Goal: Task Accomplishment & Management: Use online tool/utility

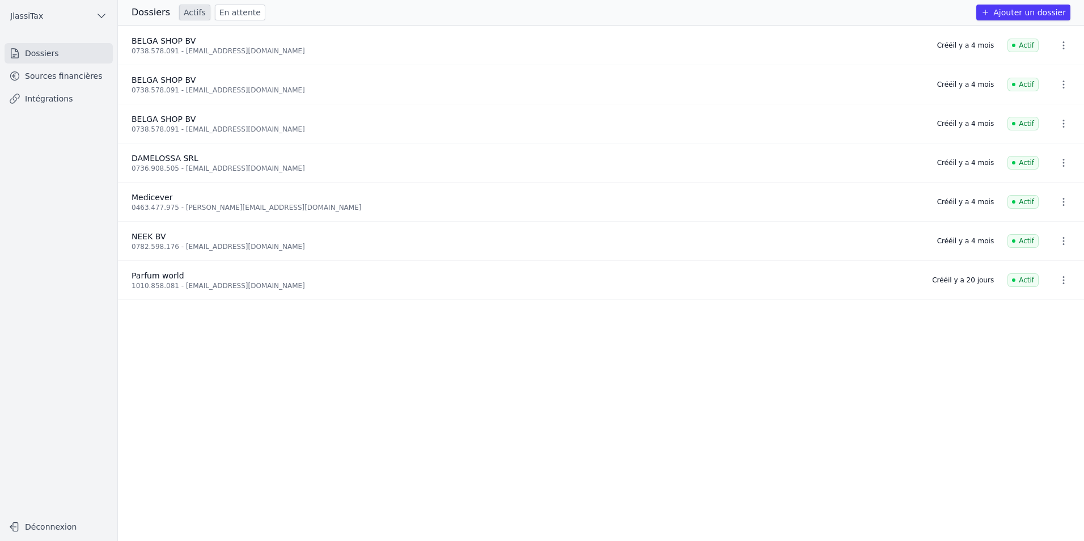
click at [82, 77] on link "Sources financières" at bounding box center [59, 76] width 108 height 20
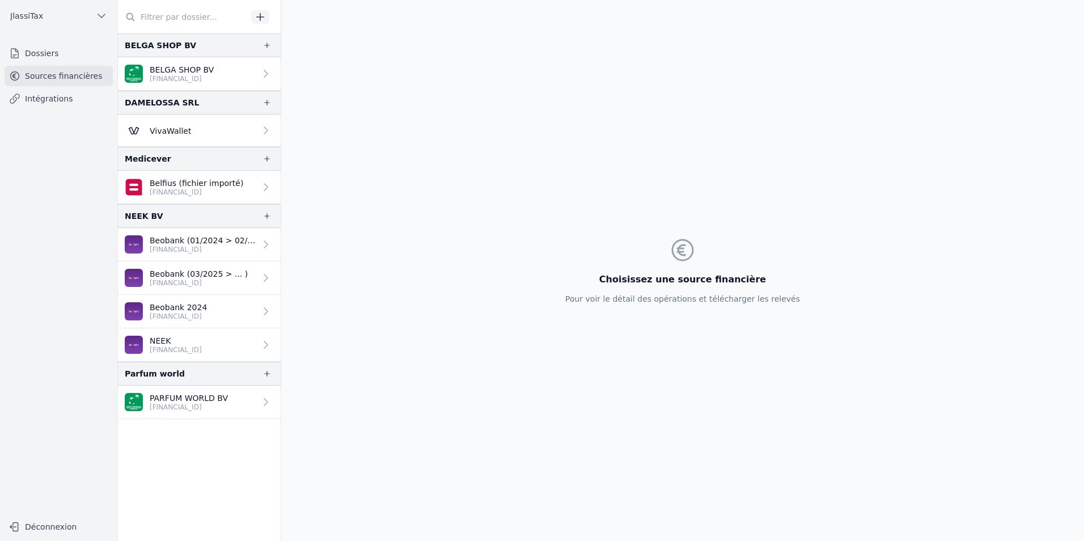
click at [186, 134] on p "VivaWallet" at bounding box center [170, 130] width 41 height 11
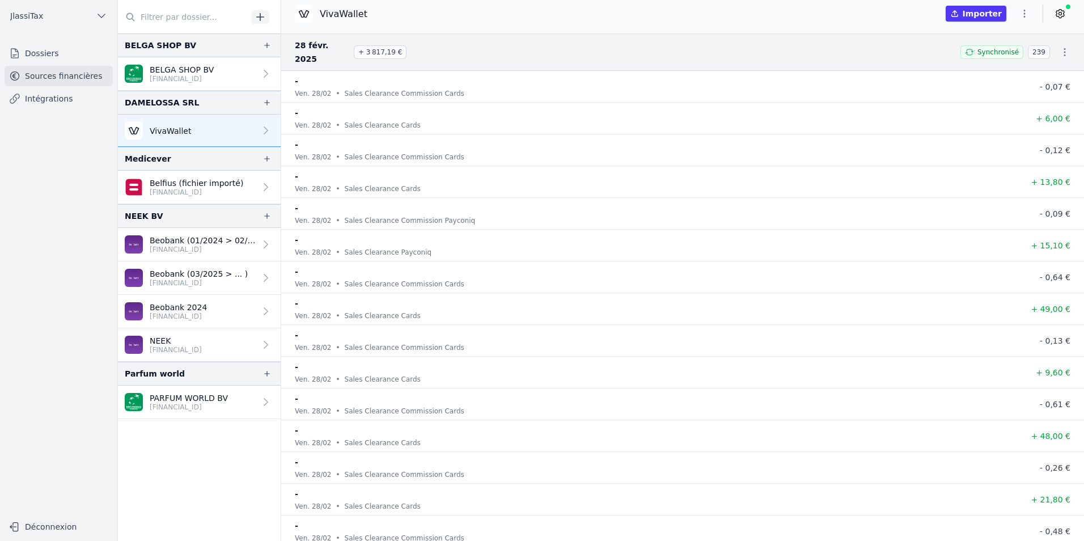
click at [256, 129] on div at bounding box center [264, 130] width 16 height 11
drag, startPoint x: 407, startPoint y: 377, endPoint x: 437, endPoint y: 249, distance: 131.5
drag, startPoint x: 442, startPoint y: 83, endPoint x: 294, endPoint y: 85, distance: 148.0
click at [294, 85] on li "- ven. 28/02 • Sales Clearance Commission Cards - 0,07 €" at bounding box center [682, 87] width 803 height 32
drag, startPoint x: 294, startPoint y: 85, endPoint x: 325, endPoint y: 121, distance: 47.4
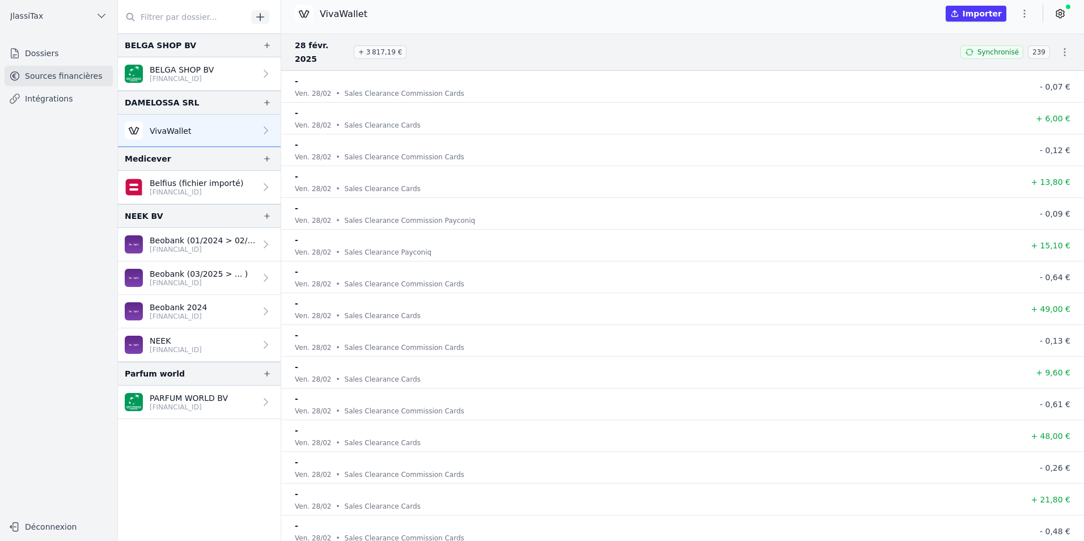
click at [325, 134] on li "- ven. 28/02 • Sales Clearance Commission Cards - 0,12 €" at bounding box center [682, 150] width 803 height 32
drag, startPoint x: 162, startPoint y: 160, endPoint x: 128, endPoint y: 160, distance: 34.0
click at [128, 160] on div "Medicever" at bounding box center [148, 159] width 46 height 14
drag, startPoint x: 125, startPoint y: 160, endPoint x: 167, endPoint y: 160, distance: 41.4
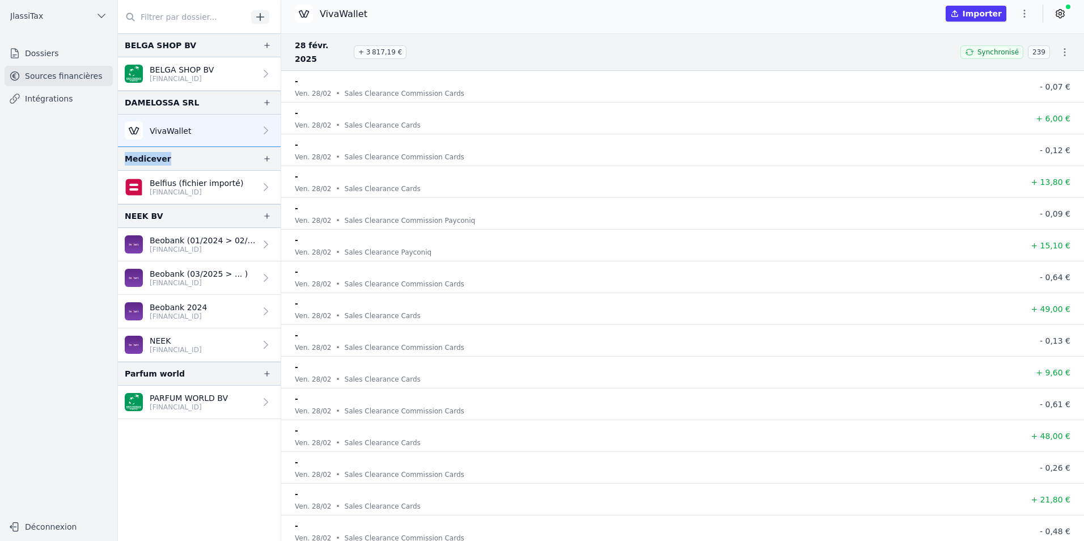
click at [167, 160] on div "Medicever" at bounding box center [199, 159] width 163 height 24
click at [260, 133] on icon at bounding box center [265, 130] width 11 height 11
click at [993, 10] on button "Importer" at bounding box center [976, 14] width 61 height 16
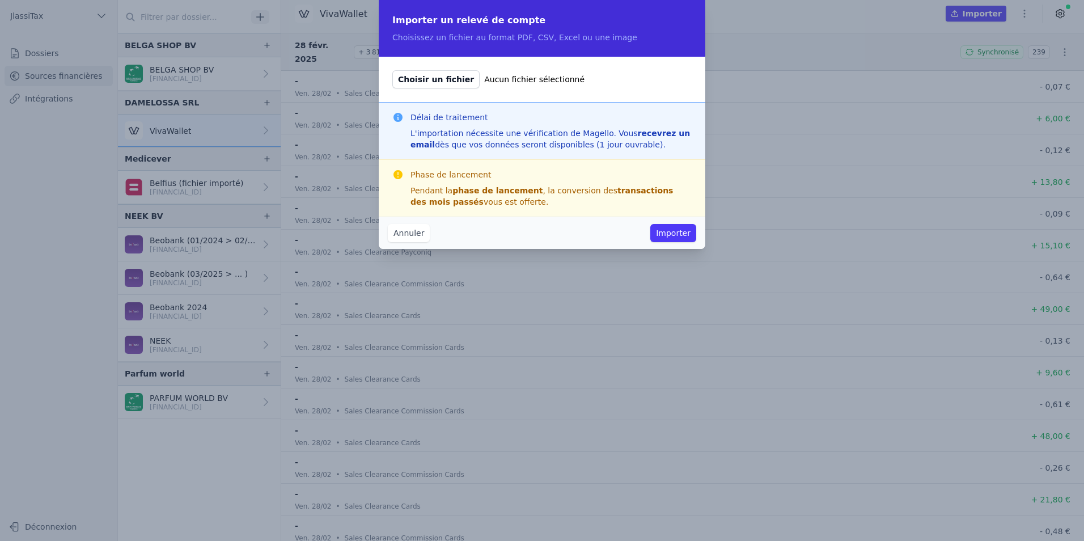
click at [410, 232] on button "Annuler" at bounding box center [409, 233] width 42 height 18
